Goal: Check status

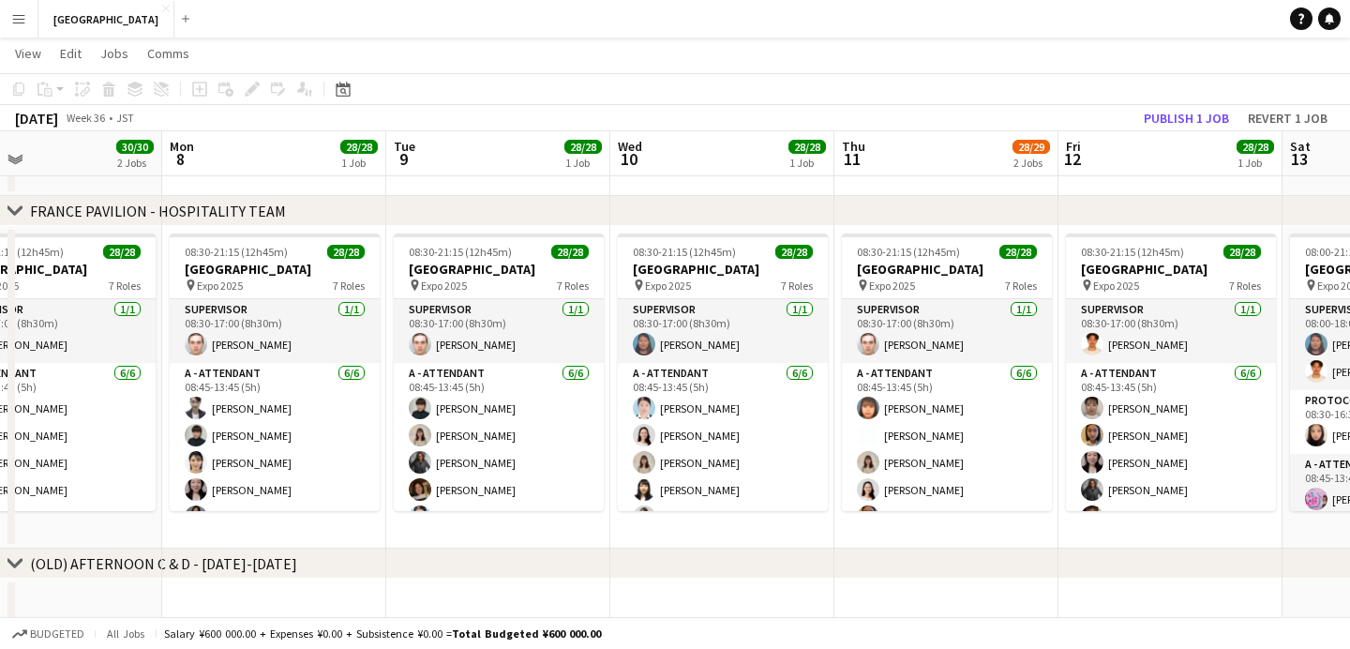
scroll to position [0, 526]
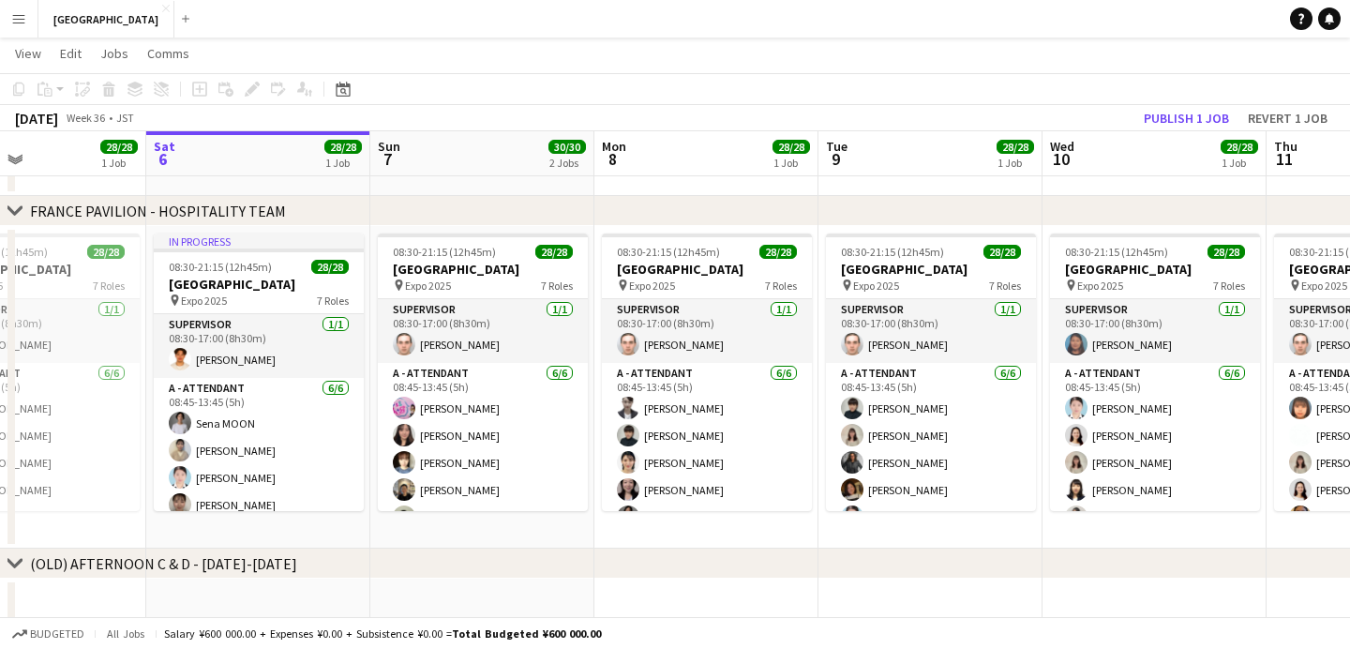
click at [23, 23] on app-icon "Menu" at bounding box center [18, 18] width 15 height 15
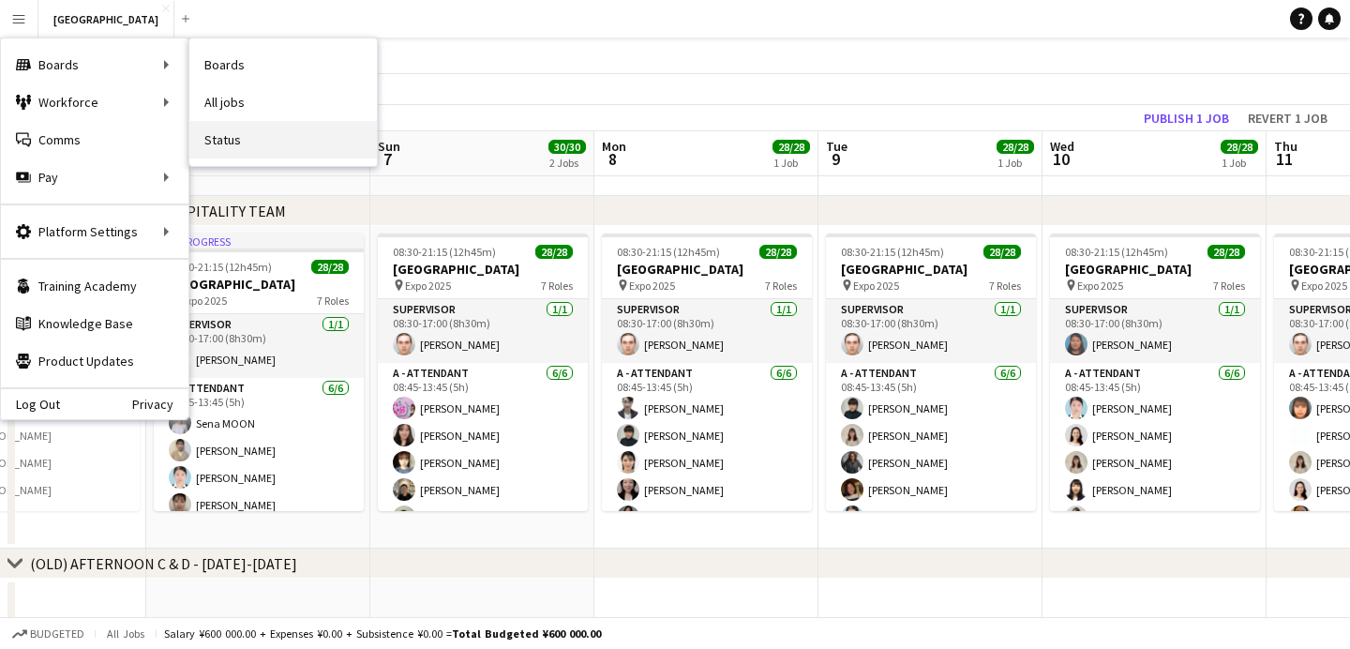
click at [267, 126] on link "Status" at bounding box center [283, 140] width 188 height 38
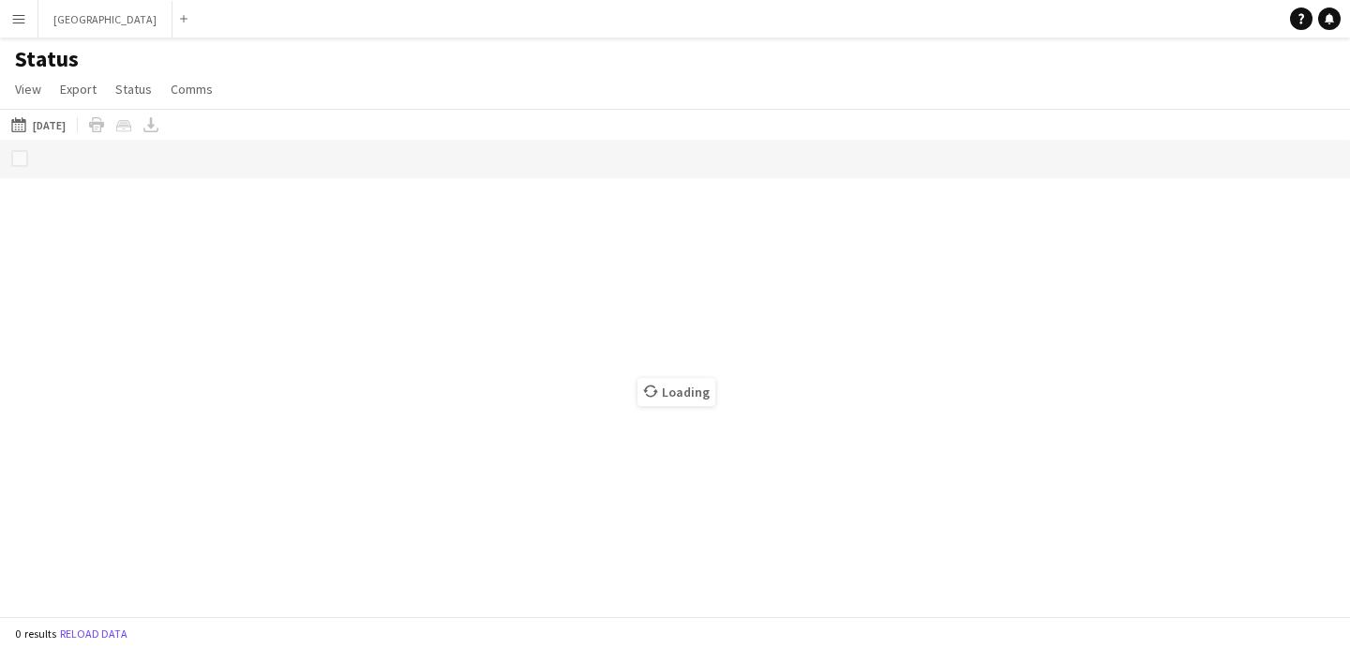
click at [130, 127] on div "[DATE] to [DATE] [DATE] [DATE] This Week This Month [DATE] Last Week Last Month…" at bounding box center [675, 124] width 1350 height 31
click at [69, 125] on button "[DATE] to [DATE] [DATE]" at bounding box center [39, 124] width 62 height 23
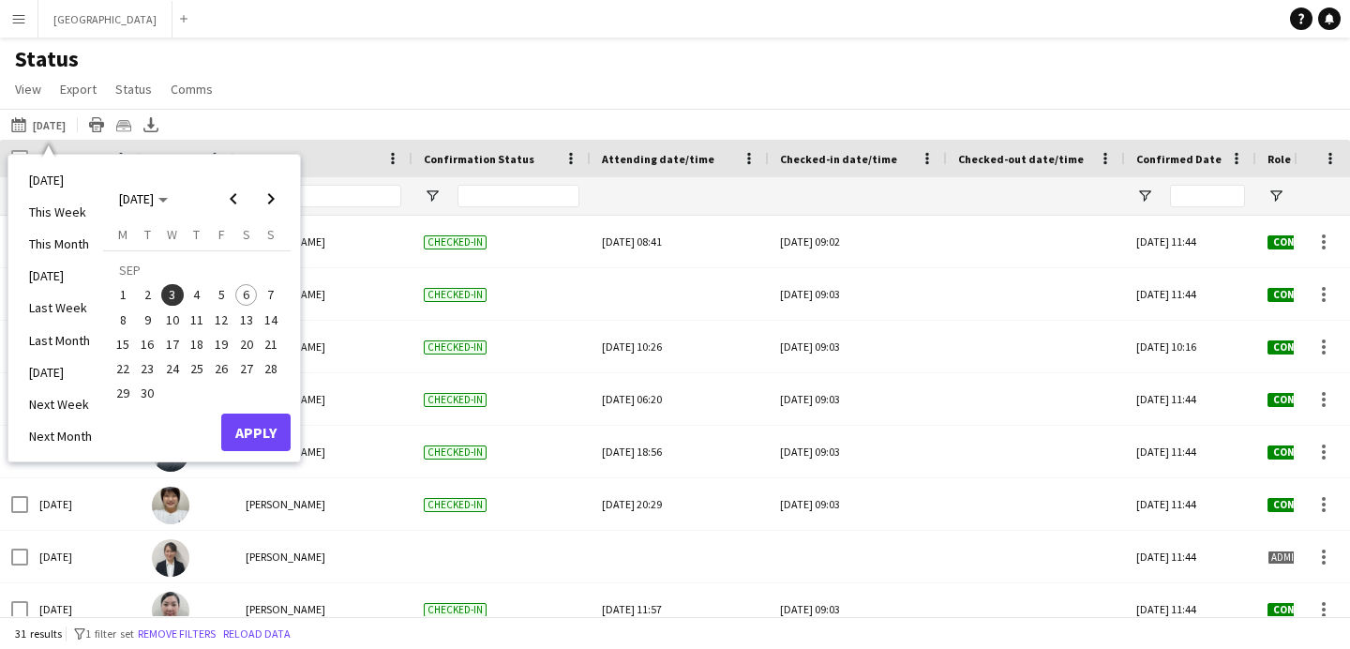
click at [238, 293] on span "6" at bounding box center [246, 295] width 23 height 23
click at [261, 432] on button "Apply" at bounding box center [255, 433] width 69 height 38
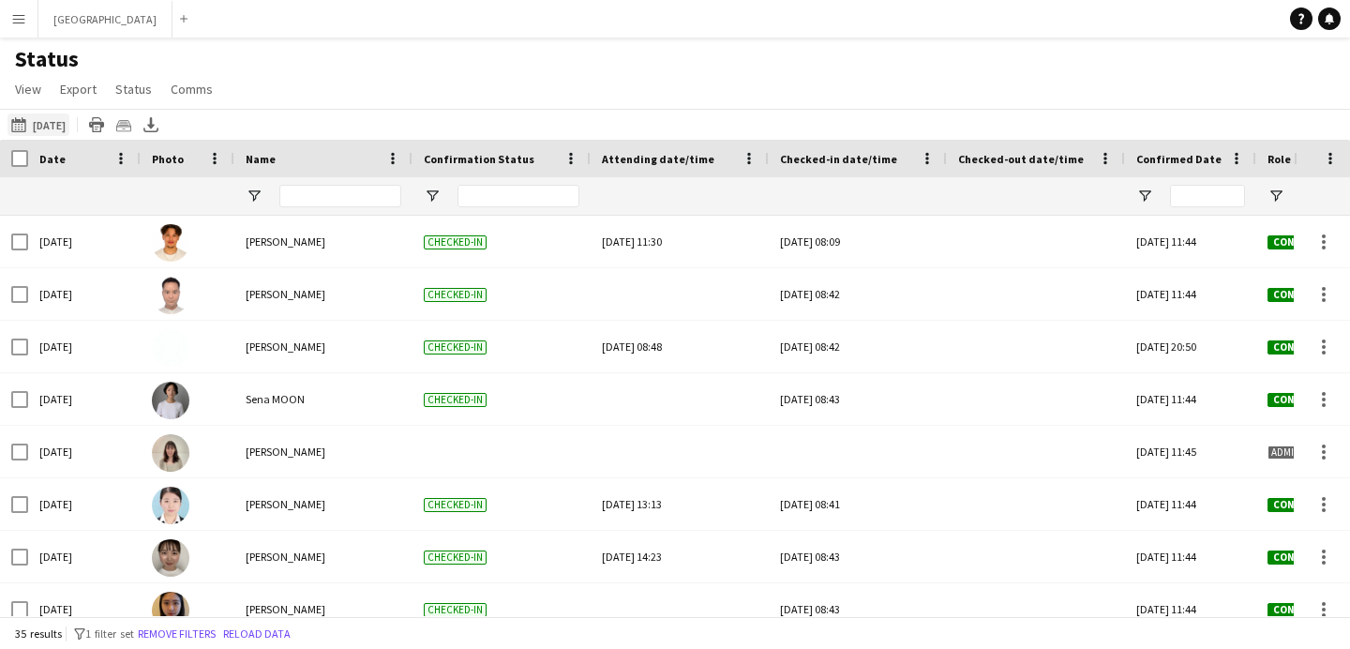
click at [55, 130] on button "[DATE] to [DATE] [DATE]" at bounding box center [39, 124] width 62 height 23
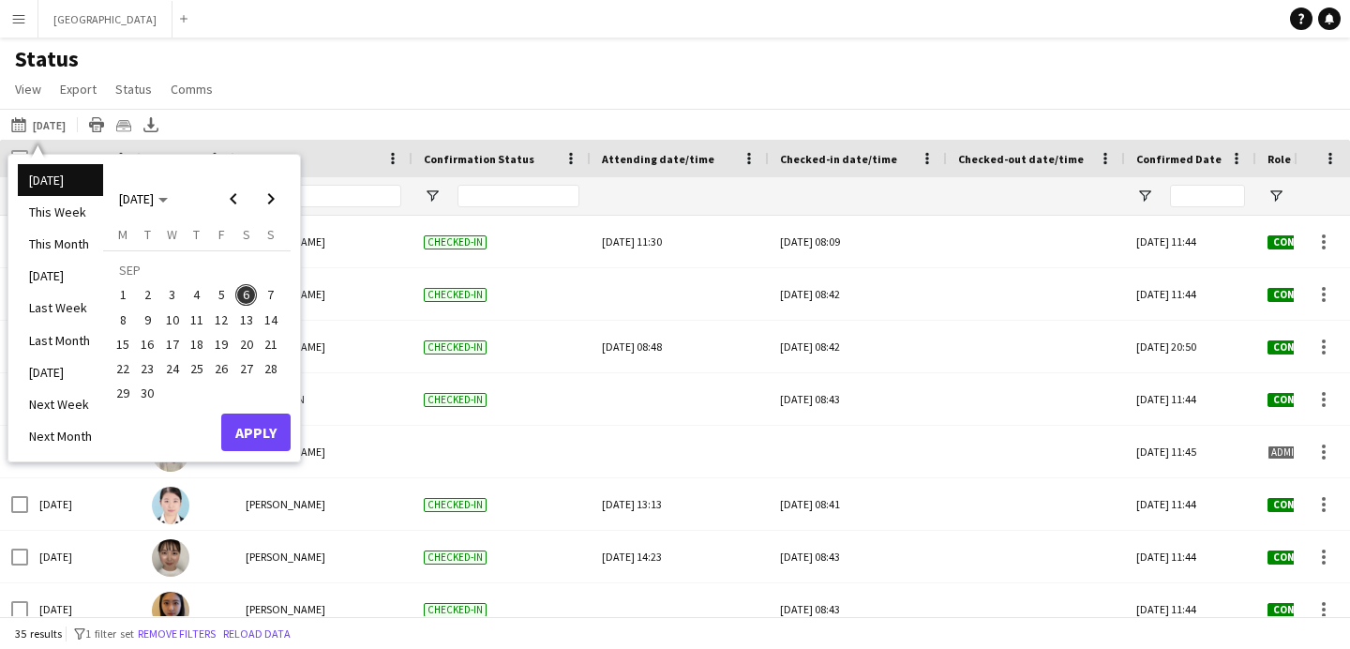
click at [337, 62] on div "Status View Views Default view New of [GEOGRAPHIC_DATA] view 2025 Morning [GEOG…" at bounding box center [675, 77] width 1350 height 64
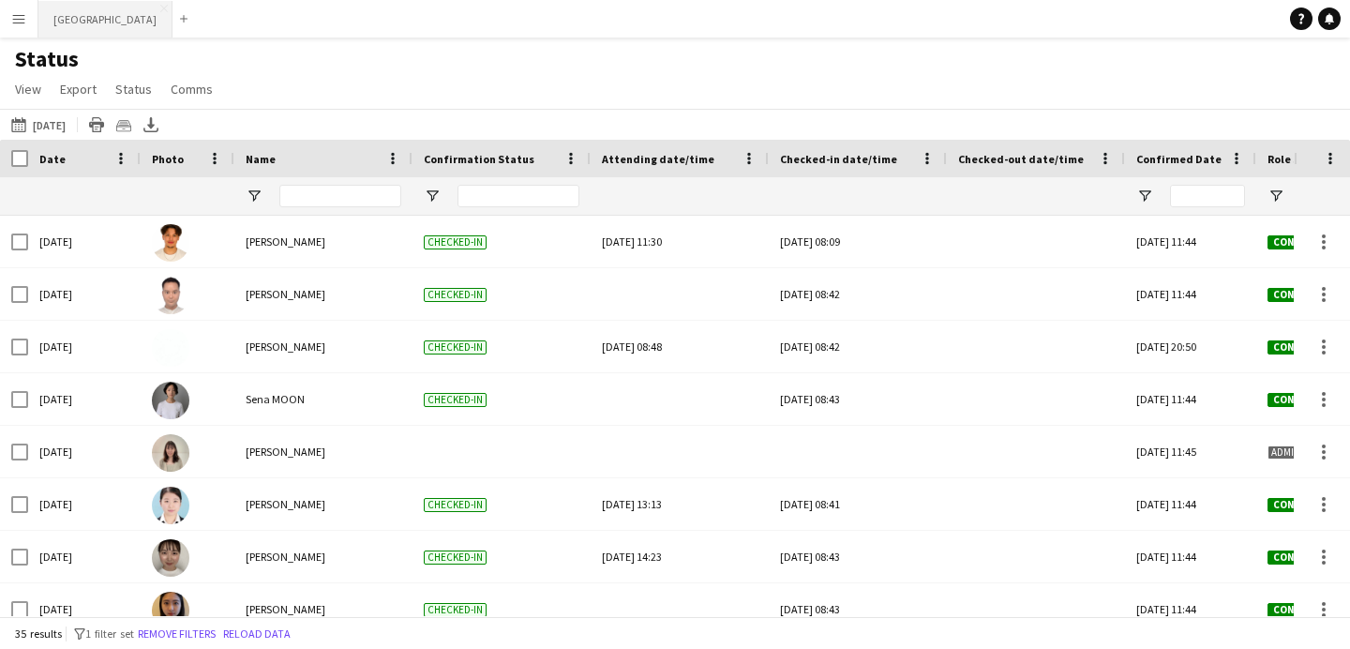
click at [82, 23] on button "[GEOGRAPHIC_DATA] Close" at bounding box center [105, 19] width 134 height 37
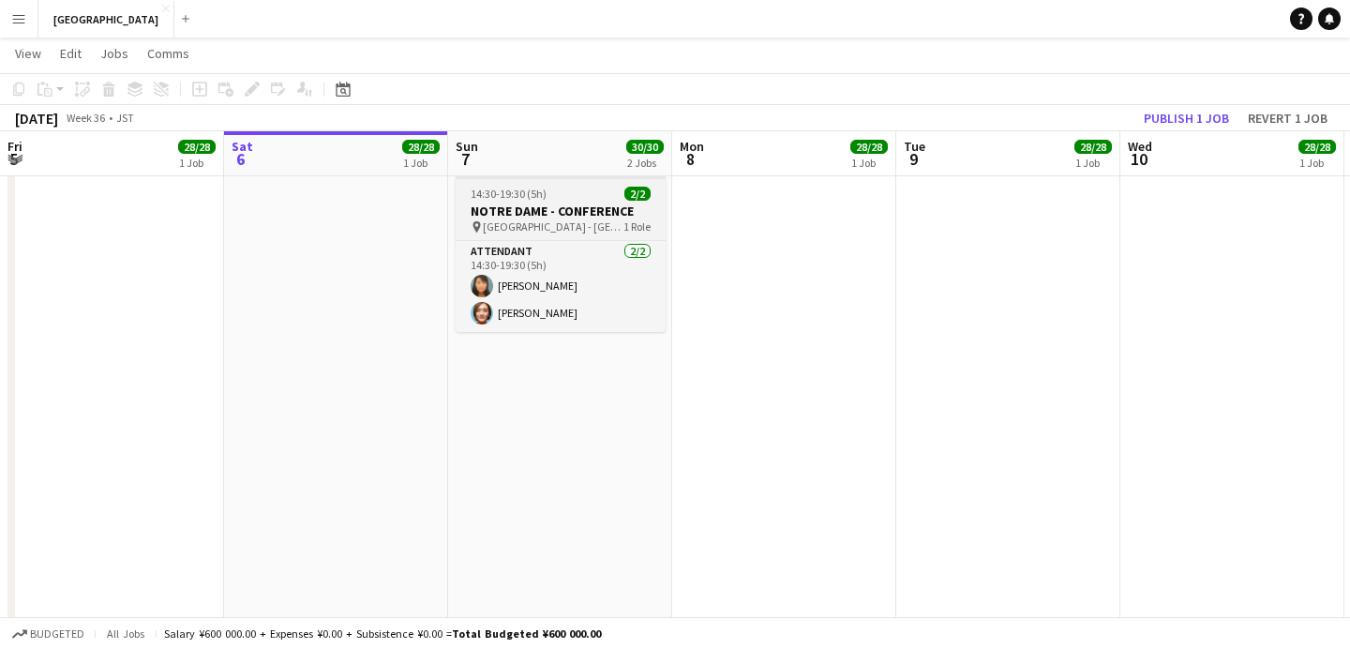
click at [535, 203] on h3 "NOTRE DAME - CONFERENCE" at bounding box center [561, 211] width 210 height 17
